Goal: Information Seeking & Learning: Learn about a topic

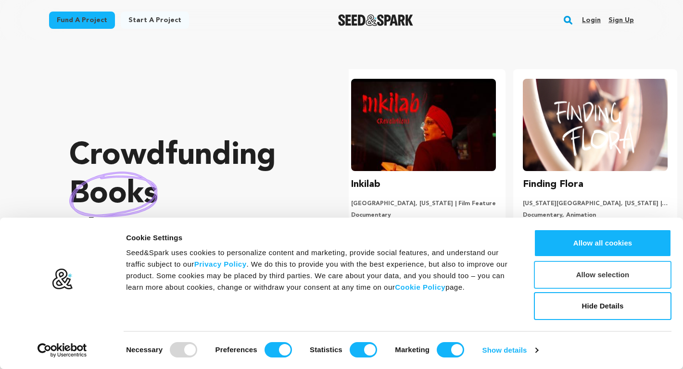
scroll to position [0, 179]
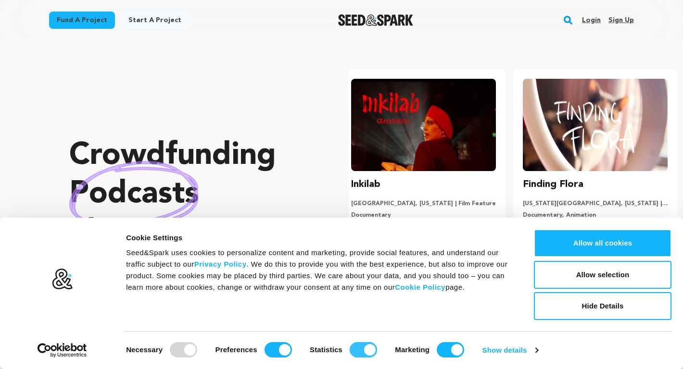
click at [366, 355] on input "Statistics" at bounding box center [363, 349] width 27 height 15
checkbox input "false"
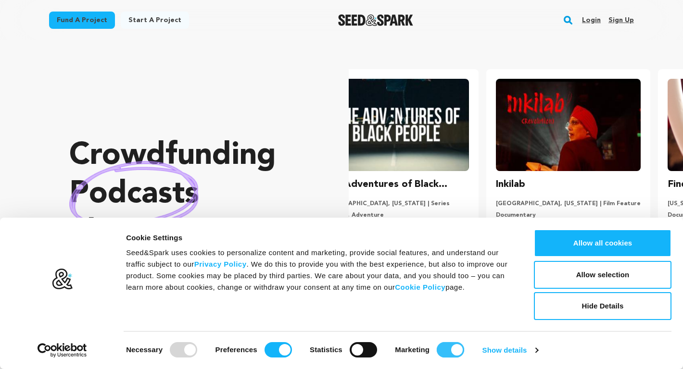
scroll to position [0, 1]
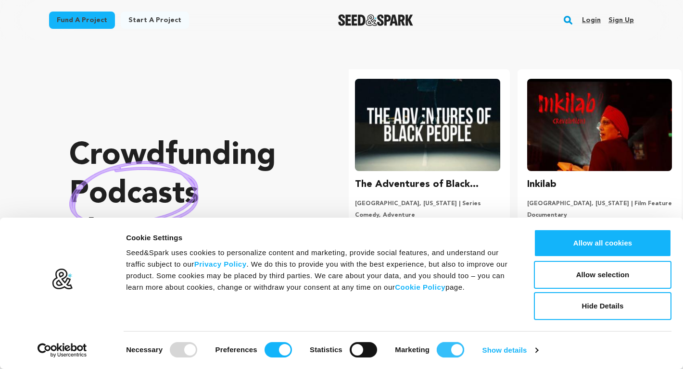
click at [446, 348] on input "Marketing" at bounding box center [450, 349] width 27 height 15
checkbox input "false"
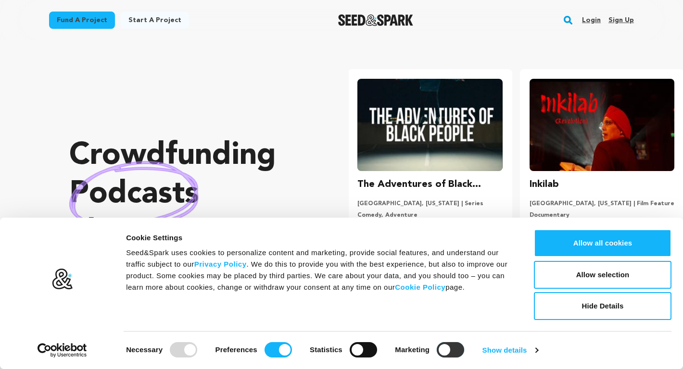
scroll to position [0, 0]
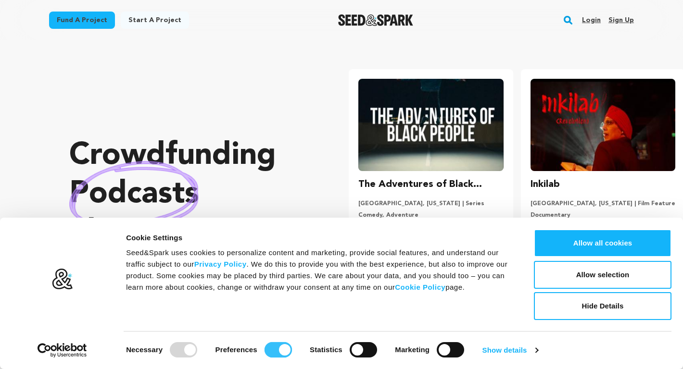
click at [281, 351] on input "Preferences" at bounding box center [277, 349] width 27 height 15
checkbox input "false"
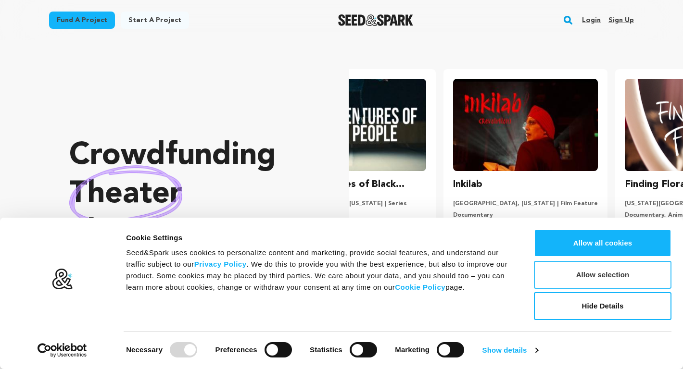
click at [612, 275] on button "Allow selection" at bounding box center [603, 275] width 138 height 28
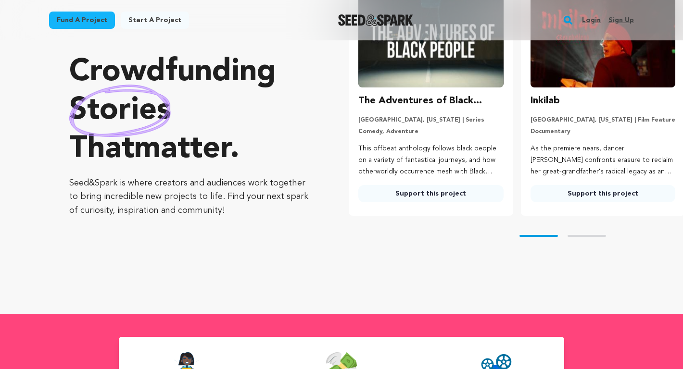
scroll to position [400, 0]
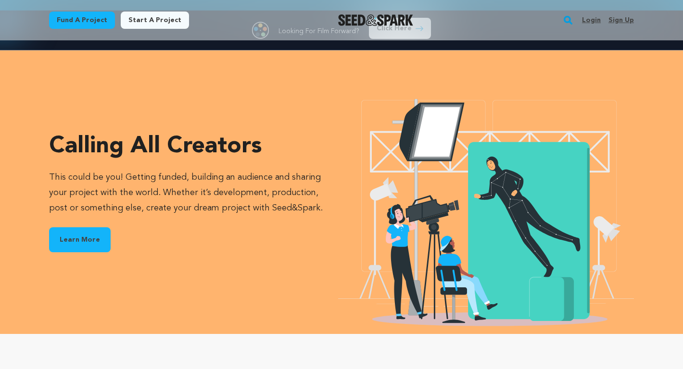
click at [84, 246] on link "Learn More" at bounding box center [80, 239] width 62 height 25
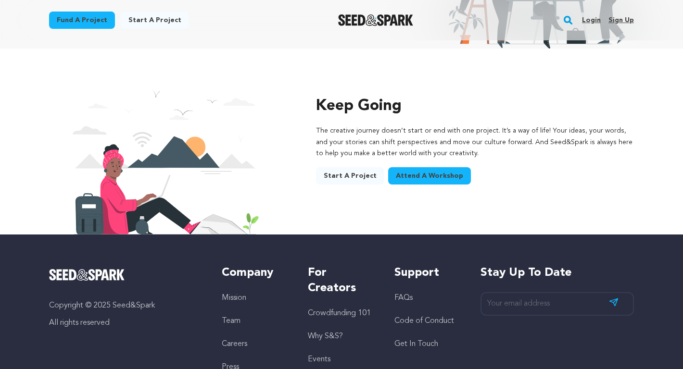
scroll to position [1480, 0]
